Goal: Information Seeking & Learning: Learn about a topic

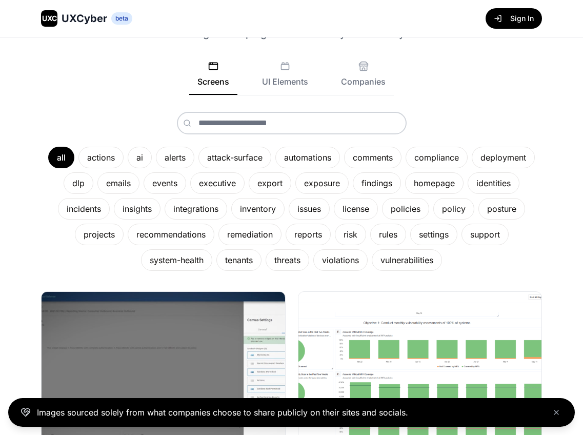
scroll to position [93, 0]
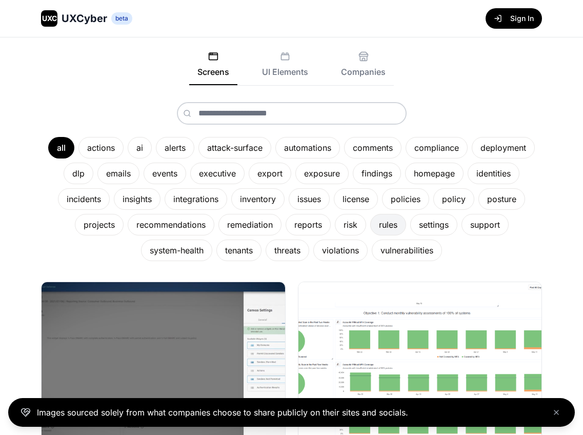
click at [391, 229] on div "rules" at bounding box center [388, 225] width 36 height 22
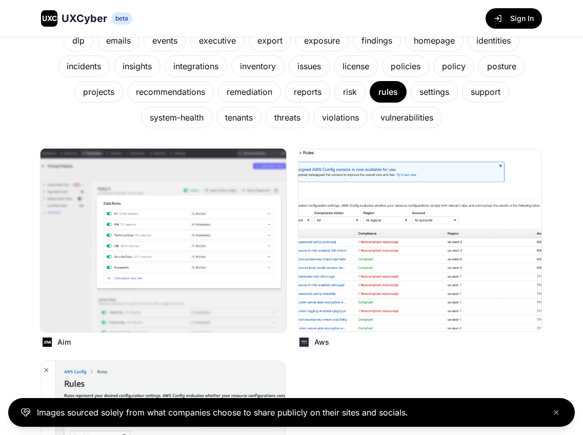
scroll to position [226, 0]
click at [375, 259] on img at bounding box center [420, 240] width 246 height 184
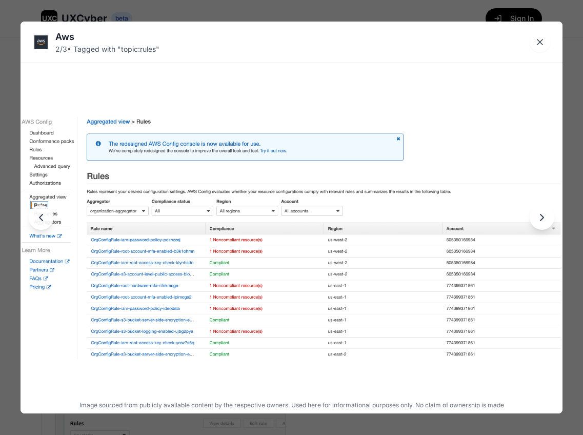
click at [544, 221] on icon "Next image" at bounding box center [542, 217] width 12 height 12
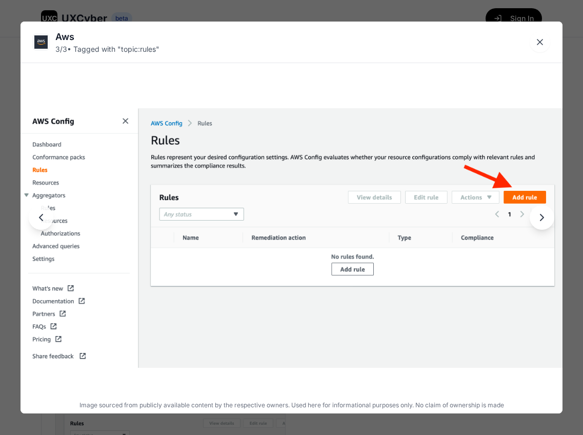
click at [545, 221] on icon "Next image" at bounding box center [542, 217] width 12 height 12
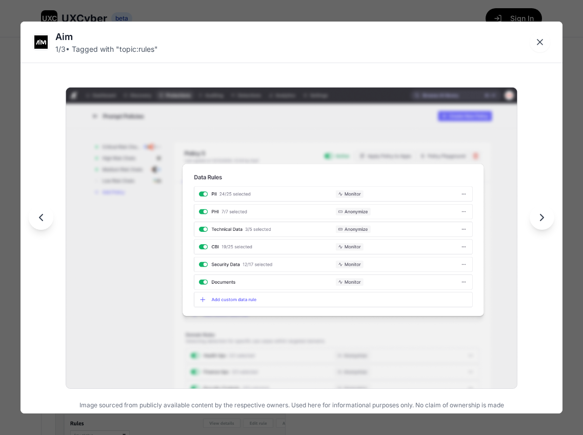
click at [542, 218] on icon "Next image" at bounding box center [542, 217] width 12 height 12
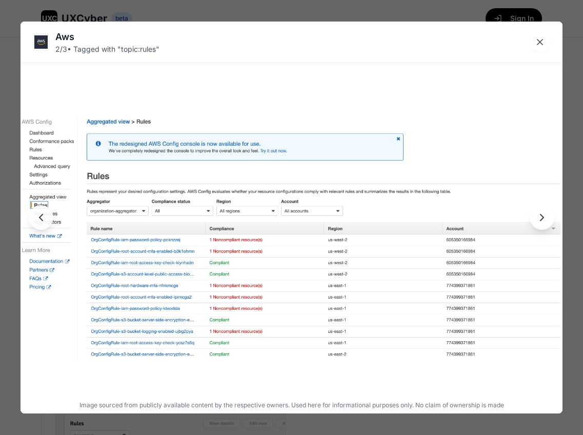
click at [542, 218] on icon "Next image" at bounding box center [542, 217] width 12 height 12
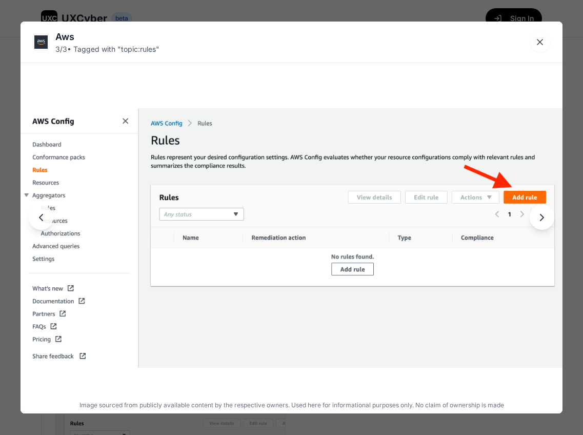
click at [542, 218] on icon "Next image" at bounding box center [542, 217] width 12 height 12
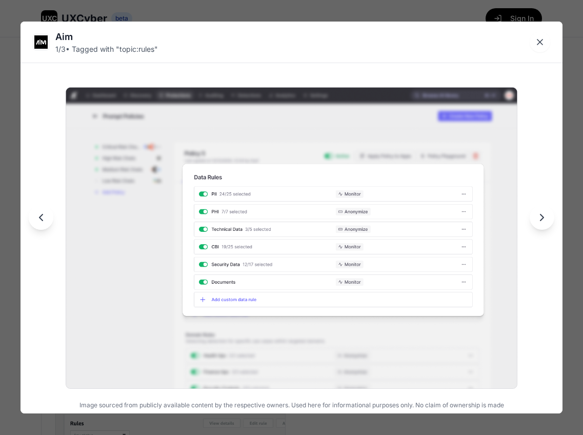
click at [542, 218] on icon "Next image" at bounding box center [542, 217] width 12 height 12
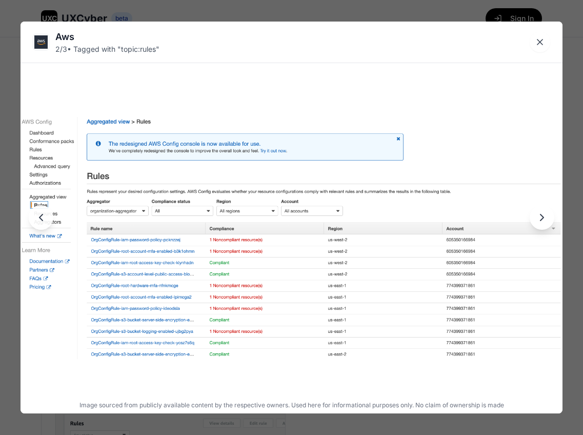
click at [542, 218] on icon "Next image" at bounding box center [542, 217] width 12 height 12
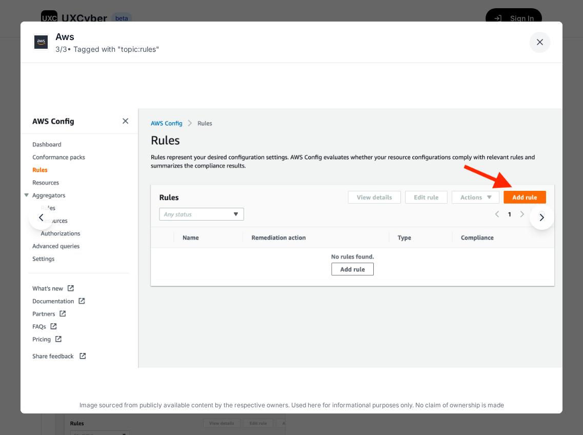
click at [538, 43] on icon "Close lightbox" at bounding box center [540, 42] width 10 height 10
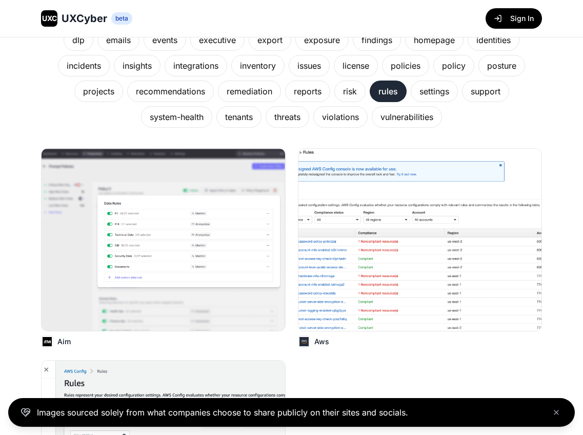
click at [380, 92] on div "rules" at bounding box center [388, 92] width 37 height 22
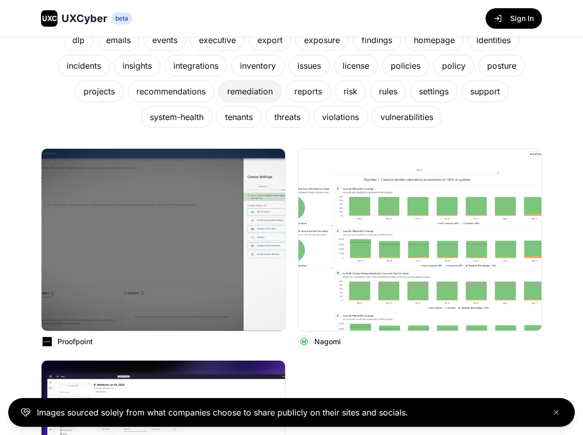
click at [258, 94] on div "remediation" at bounding box center [249, 92] width 63 height 22
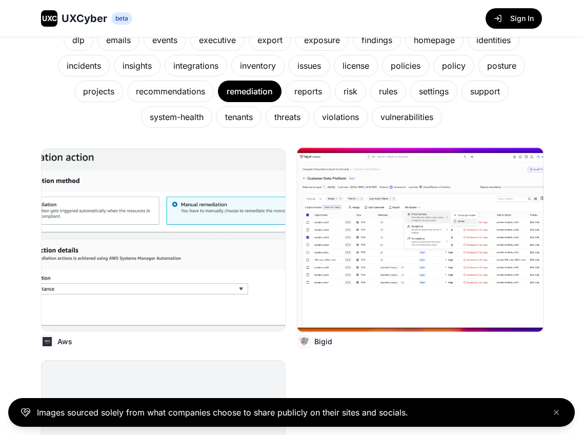
click at [363, 233] on img at bounding box center [420, 240] width 246 height 184
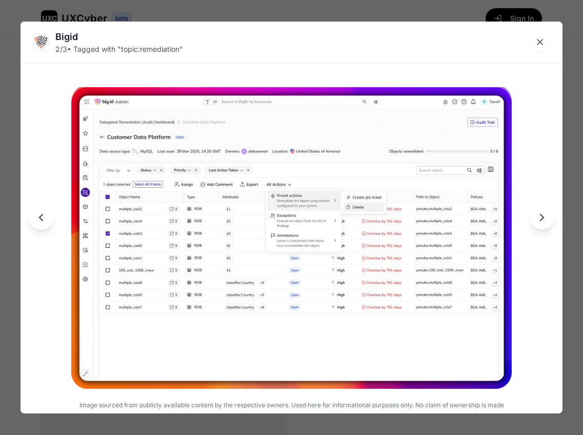
click at [542, 219] on icon "Next image" at bounding box center [542, 217] width 3 height 6
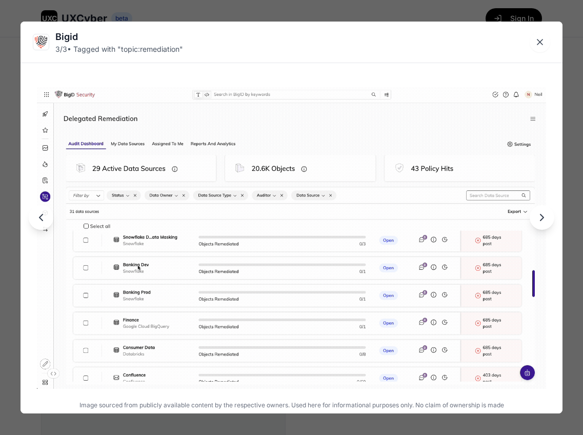
click at [541, 219] on icon "Next image" at bounding box center [542, 217] width 3 height 6
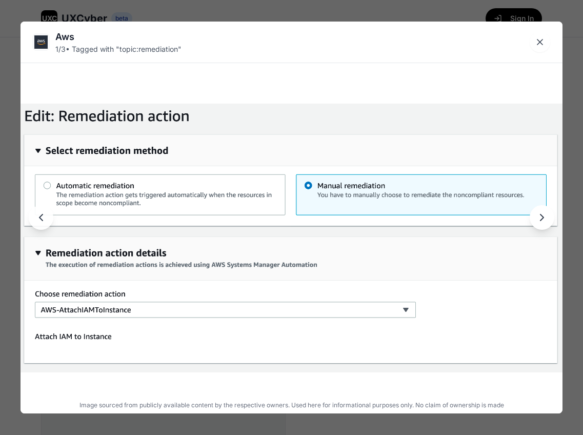
click at [541, 219] on icon "Next image" at bounding box center [542, 217] width 3 height 6
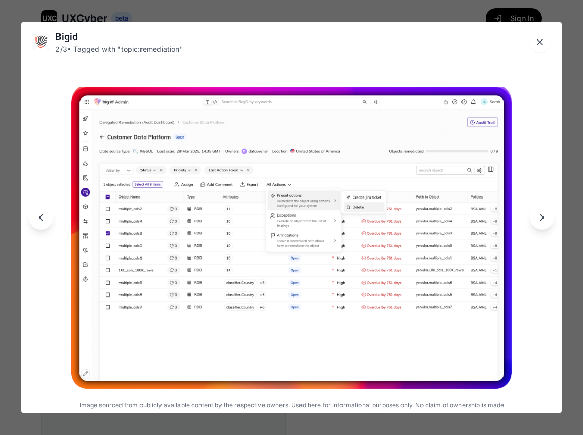
click at [541, 219] on icon "Next image" at bounding box center [542, 217] width 3 height 6
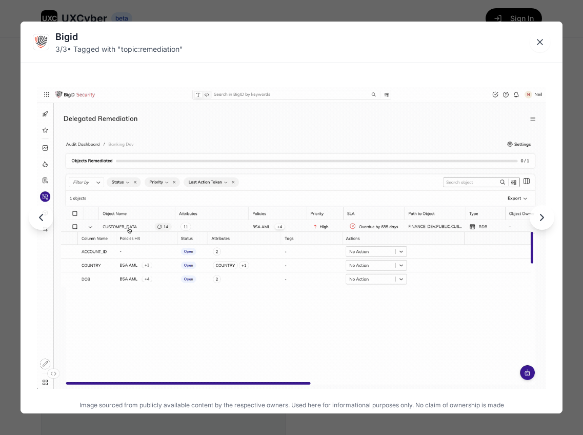
click at [241, 11] on div "Bigid 3 / 3 • Tagged with " topic:remediation " Image sourced from publicly ava…" at bounding box center [291, 217] width 583 height 435
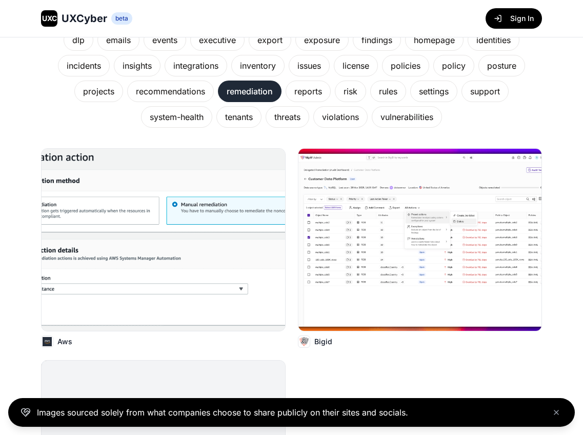
click at [247, 88] on div "remediation" at bounding box center [250, 92] width 64 height 22
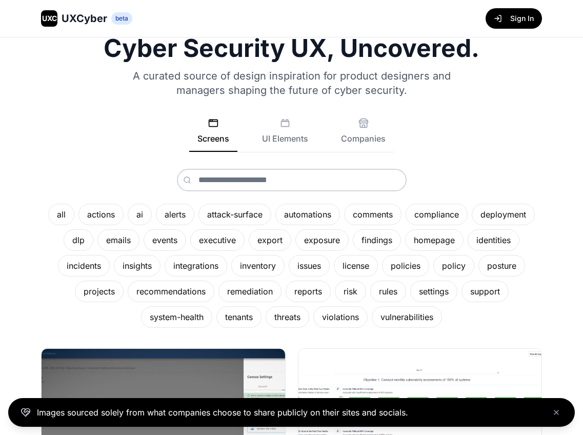
scroll to position [0, 0]
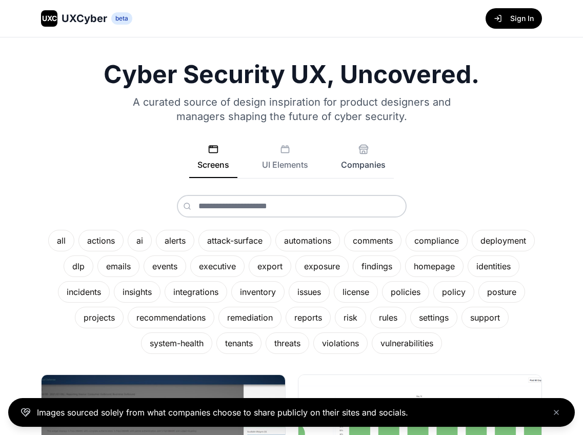
click at [357, 165] on button "Companies" at bounding box center [363, 161] width 61 height 34
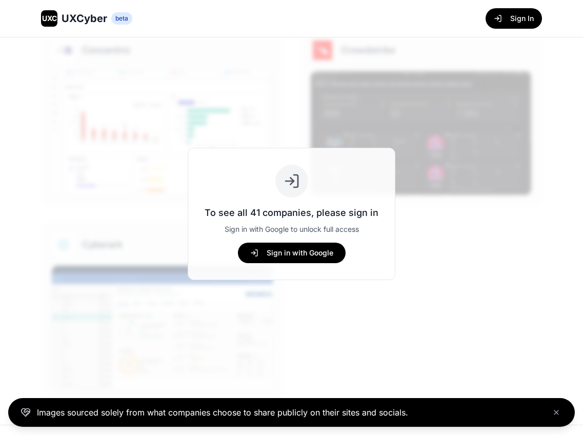
scroll to position [794, 0]
click at [557, 413] on icon "Close banner" at bounding box center [556, 412] width 4 height 4
